Goal: Obtain resource: Download file/media

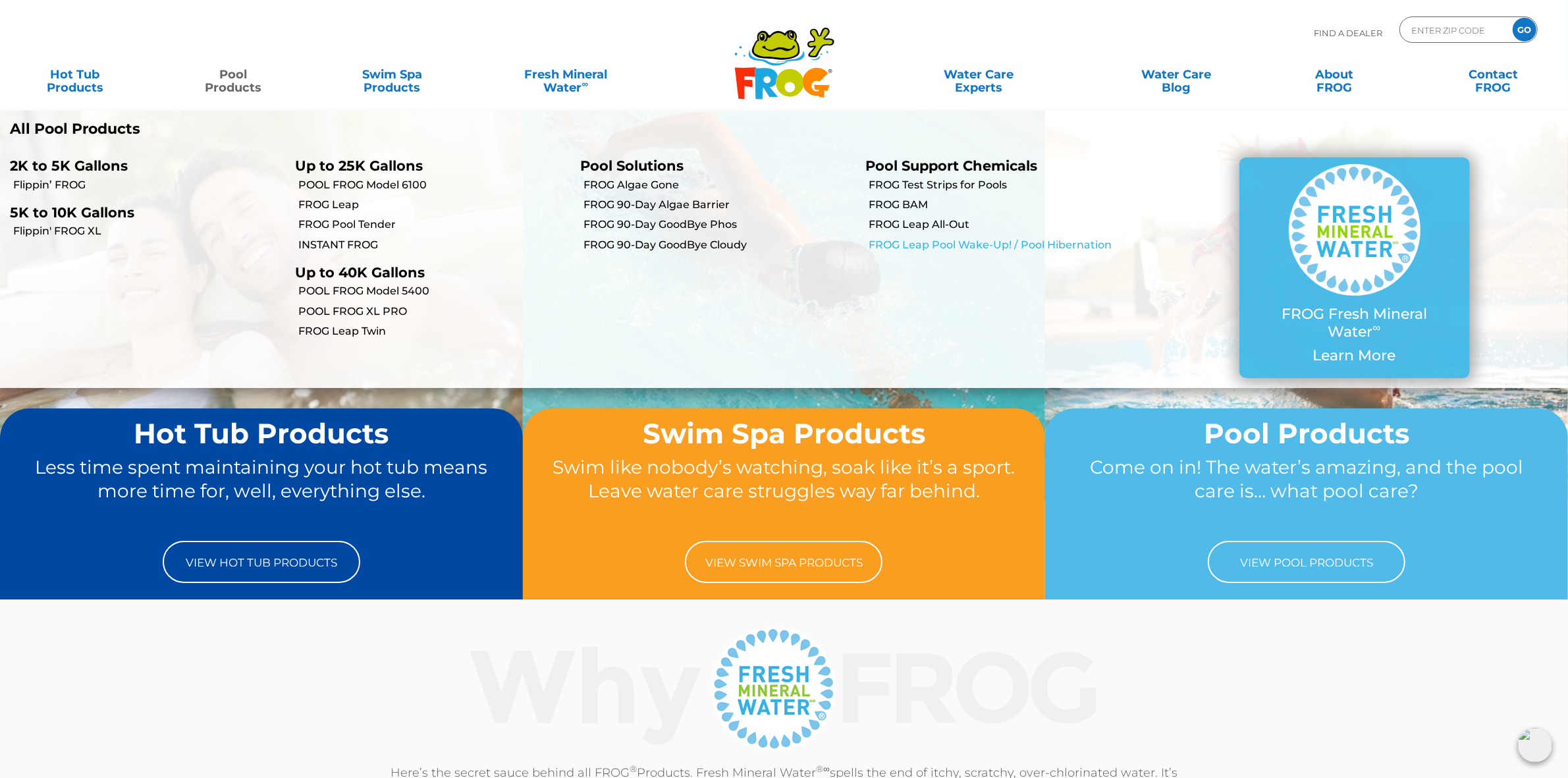
click at [978, 242] on link "FROG Leap Pool Wake-Up! / Pool Hibernation" at bounding box center [1005, 245] width 272 height 15
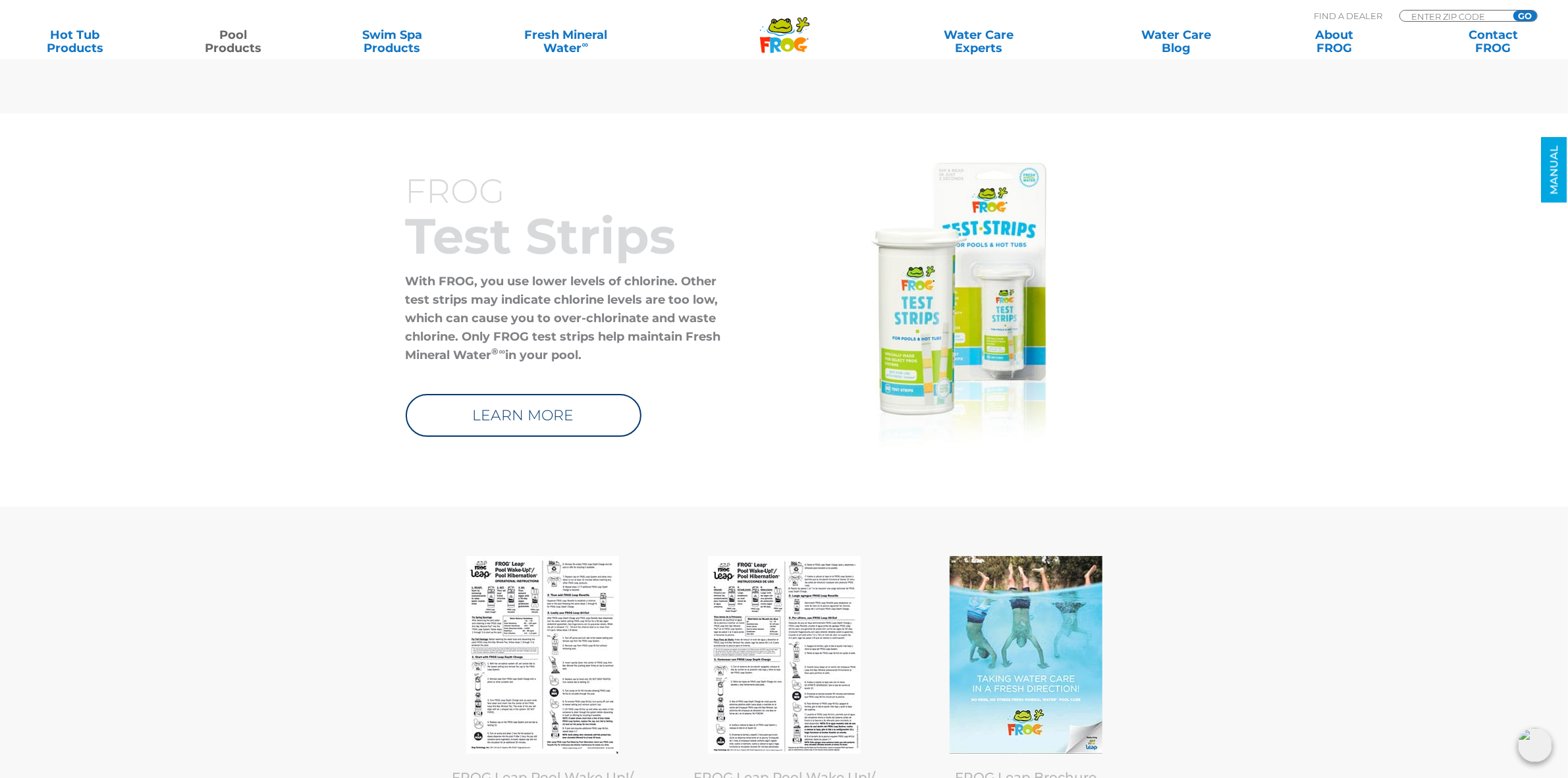
scroll to position [5683, 0]
click at [541, 650] on img at bounding box center [543, 654] width 153 height 198
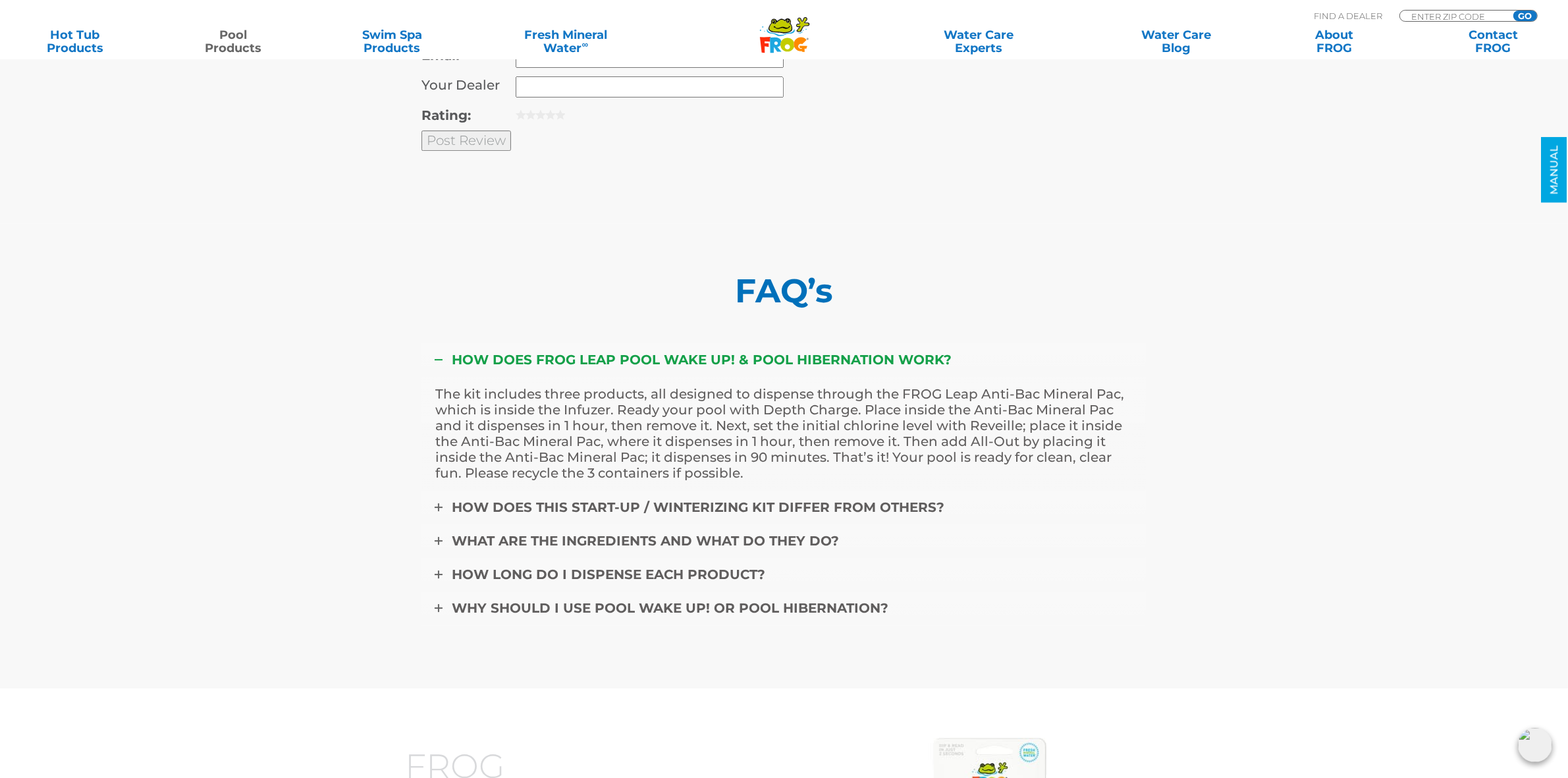
scroll to position [4613, 0]
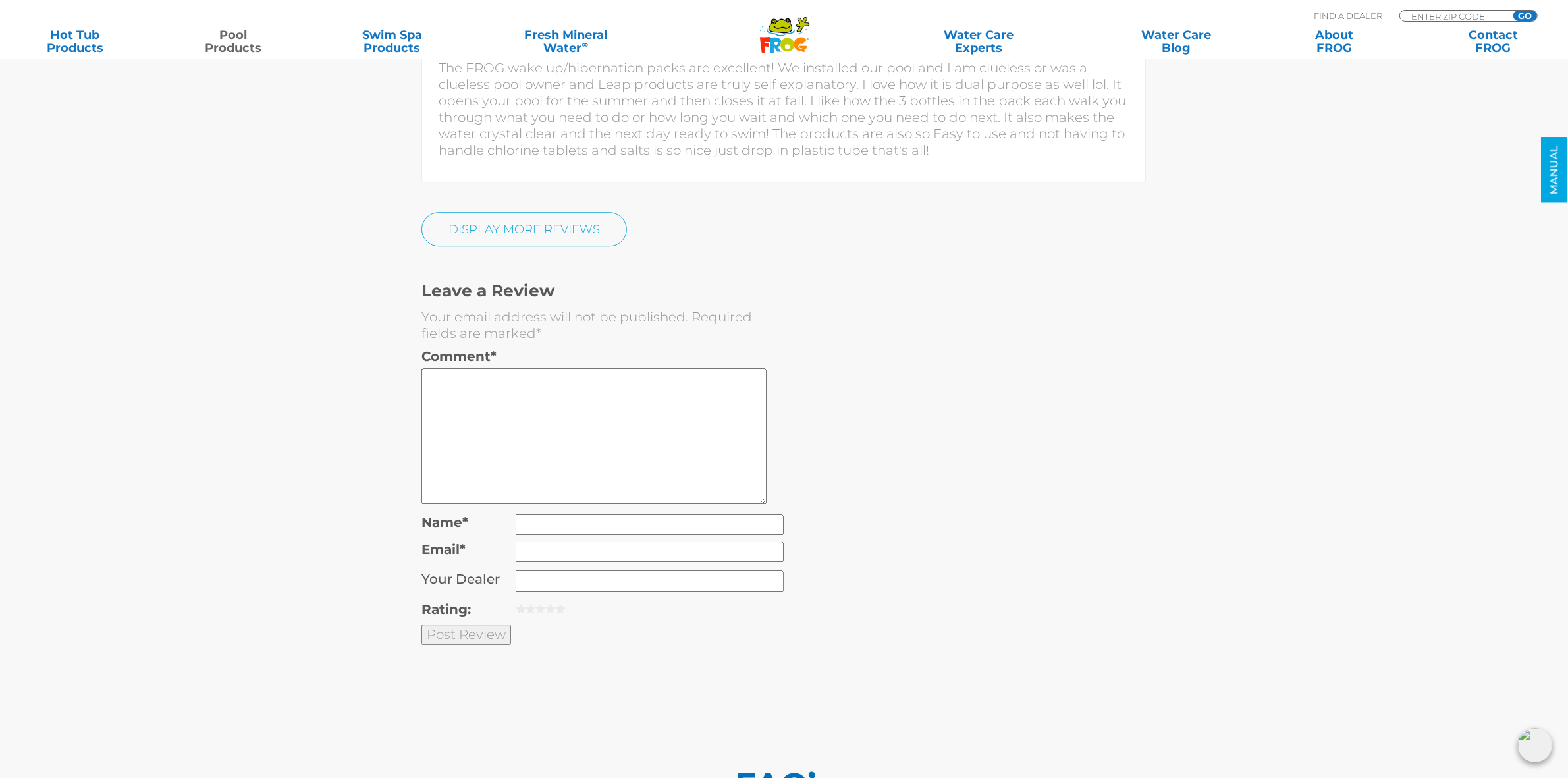
click at [762, 33] on icon ".st130{clip-path:url(#SVGID_2_);fill-rule:evenodd;clip-rule:evenodd;fill:#C3CC0…" at bounding box center [785, 35] width 51 height 37
